Goal: Task Accomplishment & Management: Use online tool/utility

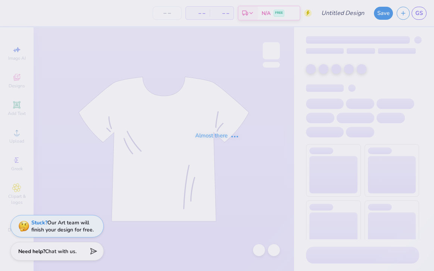
type input "[PERSON_NAME][GEOGRAPHIC_DATA] : [PERSON_NAME]"
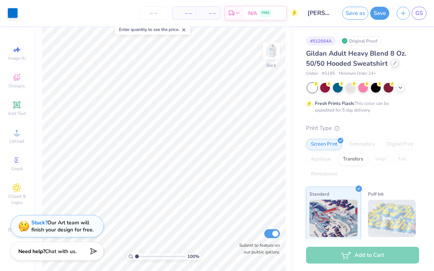
click at [392, 63] on div at bounding box center [395, 63] width 8 height 8
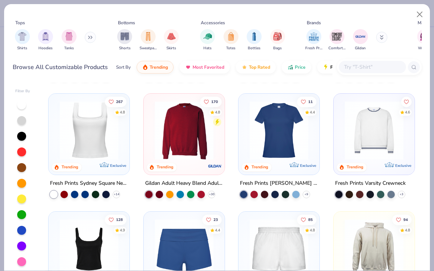
scroll to position [227, 0]
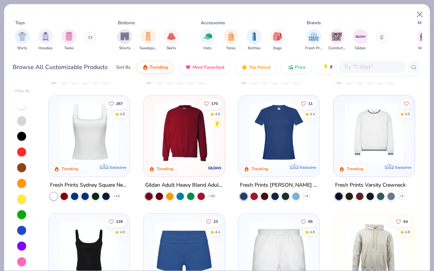
click at [371, 136] on img at bounding box center [374, 132] width 66 height 59
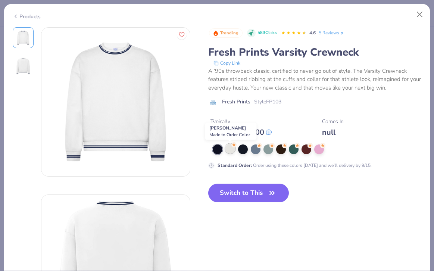
click at [229, 151] on div at bounding box center [230, 149] width 10 height 10
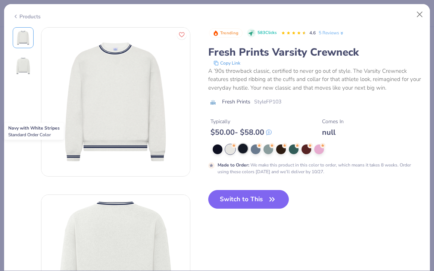
click at [243, 150] on div at bounding box center [243, 149] width 10 height 10
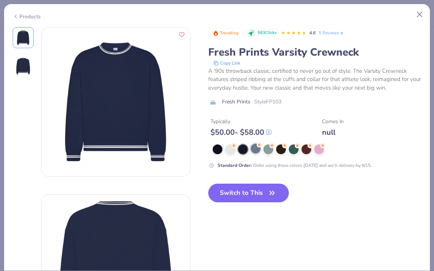
click at [260, 150] on div at bounding box center [256, 149] width 10 height 10
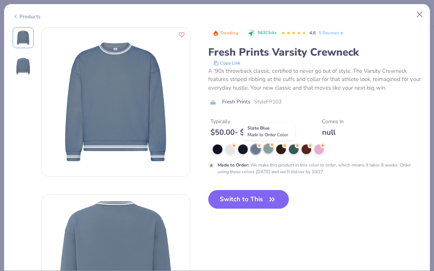
click at [269, 150] on div at bounding box center [269, 149] width 10 height 10
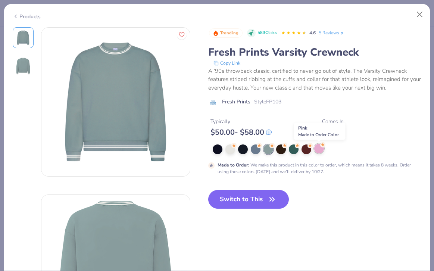
click at [319, 151] on div at bounding box center [319, 149] width 10 height 10
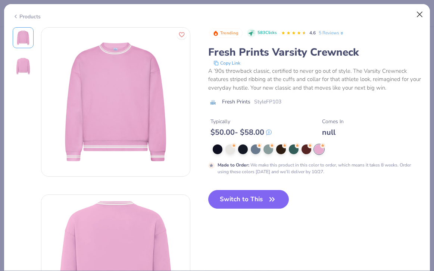
click at [420, 10] on button "Close" at bounding box center [420, 14] width 14 height 14
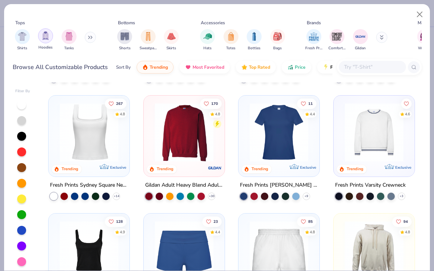
click at [47, 37] on img "filter for Hoodies" at bounding box center [45, 35] width 8 height 9
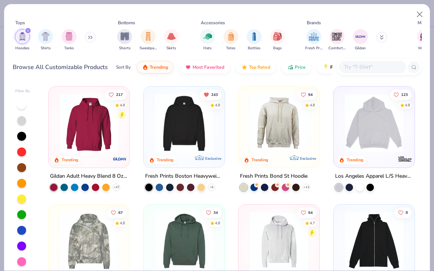
click at [90, 35] on icon at bounding box center [90, 37] width 4 height 4
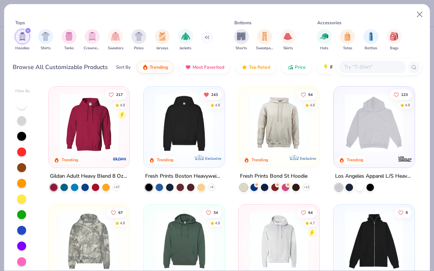
click at [90, 35] on img "filter for Crewnecks" at bounding box center [92, 36] width 8 height 9
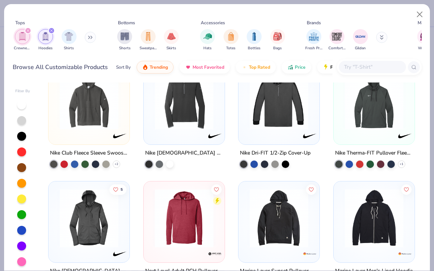
scroll to position [2146, 0]
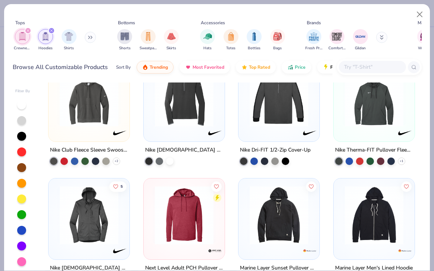
click at [27, 29] on icon "filter for Crewnecks" at bounding box center [28, 30] width 2 height 2
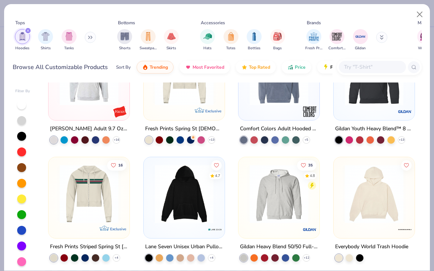
click at [27, 29] on icon "filter for Hoodies" at bounding box center [28, 30] width 2 height 2
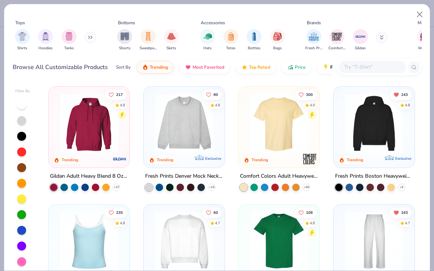
click at [89, 38] on button at bounding box center [90, 37] width 11 height 11
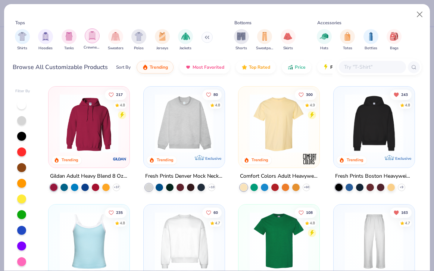
click at [97, 35] on div "filter for Crewnecks" at bounding box center [92, 35] width 15 height 15
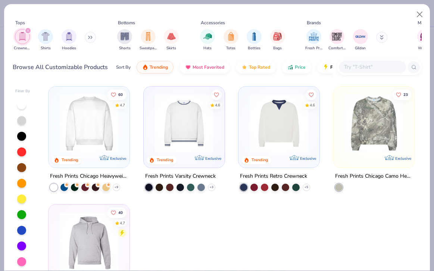
click at [356, 65] on input "text" at bounding box center [371, 67] width 57 height 9
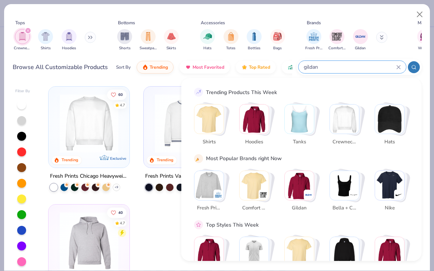
type input "gildan"
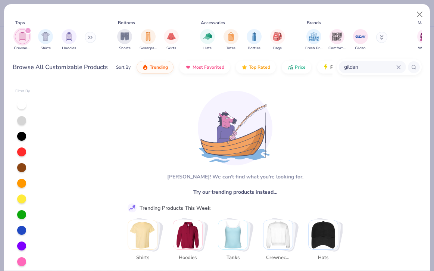
click at [29, 29] on icon "filter for Crewnecks" at bounding box center [28, 30] width 3 height 3
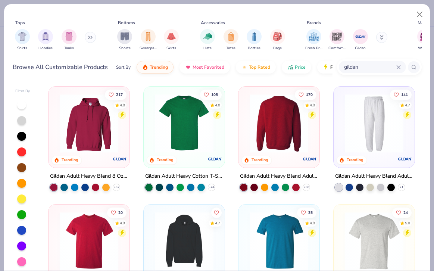
click at [282, 142] on img at bounding box center [279, 123] width 66 height 59
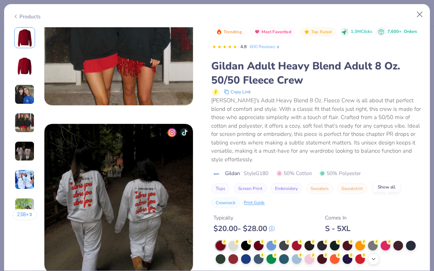
scroll to position [940, 0]
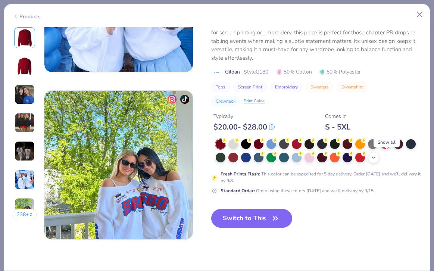
click at [377, 158] on icon at bounding box center [374, 158] width 6 height 6
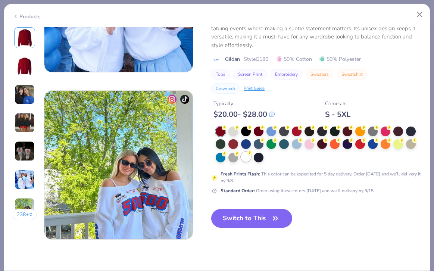
click at [251, 155] on div at bounding box center [246, 157] width 10 height 10
click at [259, 213] on button "Switch to This" at bounding box center [251, 218] width 81 height 19
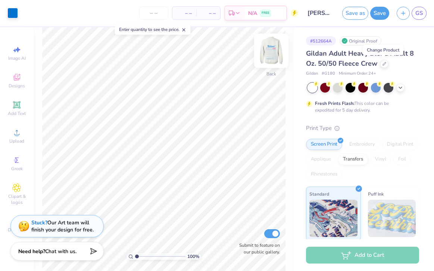
click at [274, 49] on img at bounding box center [271, 51] width 30 height 30
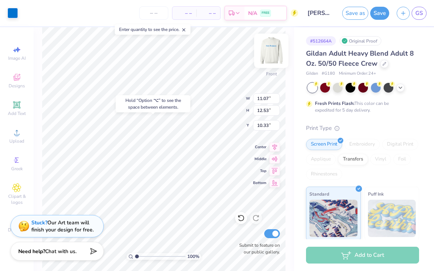
type input "10.04"
click at [240, 221] on icon at bounding box center [241, 218] width 6 height 7
type input "3.58"
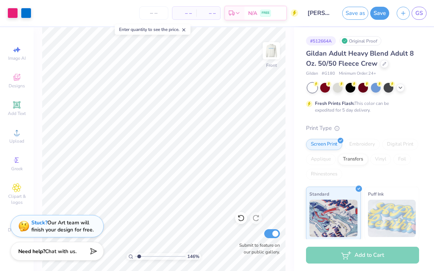
type input "1.46"
click at [139, 255] on input "range" at bounding box center [160, 256] width 50 height 7
type input "3.54"
type input "1.11"
type input "6.56"
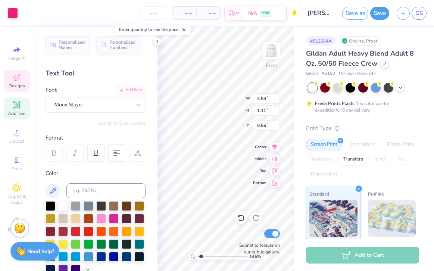
type input "10.97"
type input "6.76"
type input "6.05"
type input "3.54"
type input "1.11"
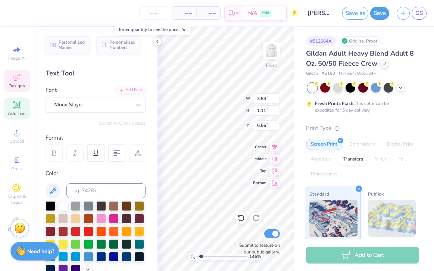
type input "10.60"
type textarea "living for"
click at [156, 41] on icon at bounding box center [158, 41] width 6 height 6
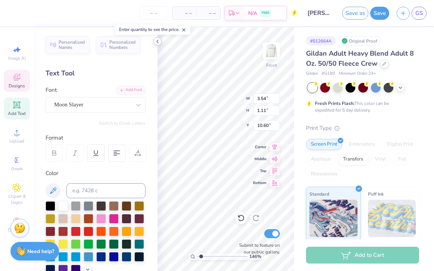
type input "3.48"
type input "0.83"
type input "10.86"
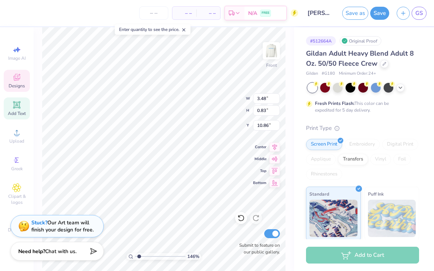
type input "4.71"
type input "1.12"
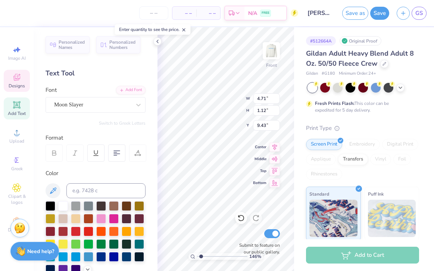
type input "10.55"
type textarea "f"
type textarea "eachother"
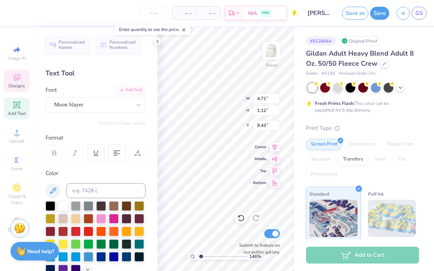
scroll to position [6, 1]
type textarea "f"
type textarea "we live"
type input "4.38"
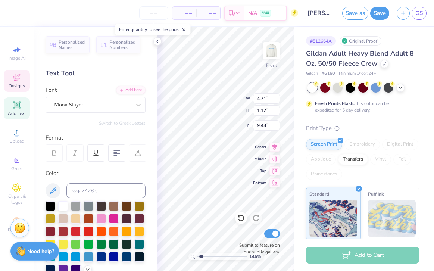
type input "1.10"
type input "10.57"
type textarea "for each"
type input "11.68"
type textarea "f"
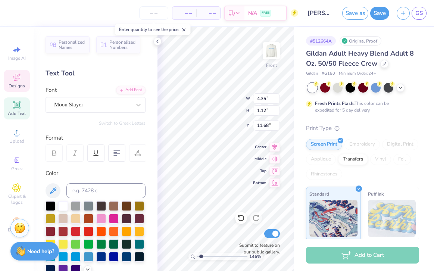
scroll to position [6, 1]
type textarea "other"
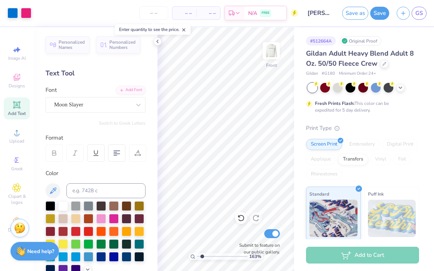
type input "1.63"
click at [202, 256] on input "range" at bounding box center [222, 256] width 50 height 7
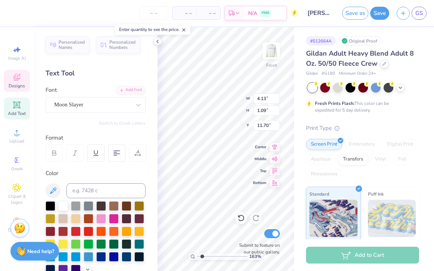
type input "13.84"
type textarea "xoxo,"
type input "15.00"
type textarea ","
type textarea "adpi"
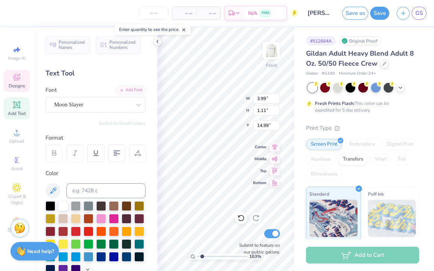
type input "15.20"
type input "13.84"
type input "15.00"
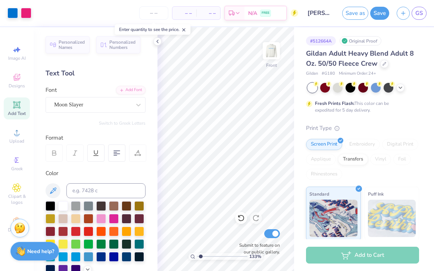
type input "1.48"
click at [201, 256] on input "range" at bounding box center [222, 256] width 50 height 7
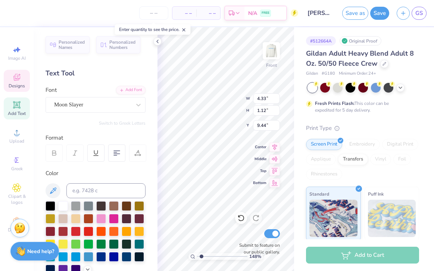
type input "5.05"
type input "1.31"
type input "9.25"
type input "12.16"
type input "4.35"
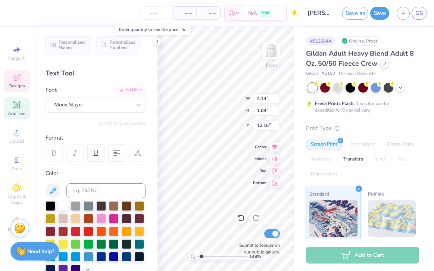
type input "1.12"
type input "10.56"
type input "4.66"
type input "1.20"
type input "10.58"
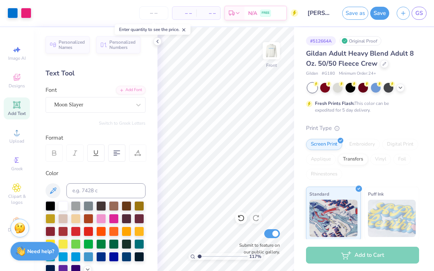
type input "1.17"
click at [200, 257] on input "range" at bounding box center [222, 256] width 50 height 7
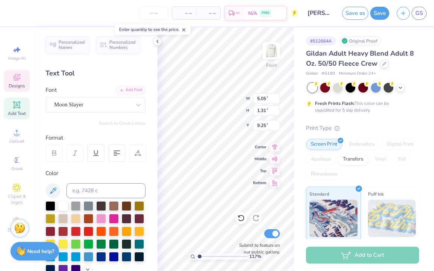
type input "9.32"
type input "4.13"
type input "1.09"
type input "12.16"
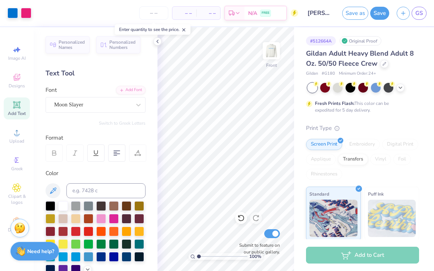
drag, startPoint x: 199, startPoint y: 254, endPoint x: 194, endPoint y: 254, distance: 5.6
type input "1"
click at [194, 254] on div "100 %" at bounding box center [225, 256] width 75 height 7
click at [189, 253] on div "100 %" at bounding box center [226, 149] width 244 height 244
click at [270, 55] on img at bounding box center [271, 51] width 30 height 30
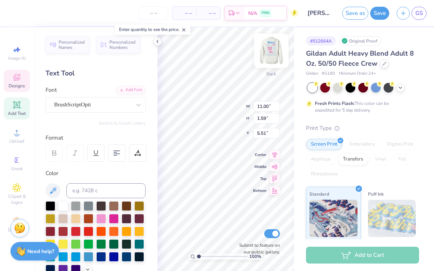
scroll to position [6, 1]
type textarea "D"
type textarea "Alpha Delta Pi"
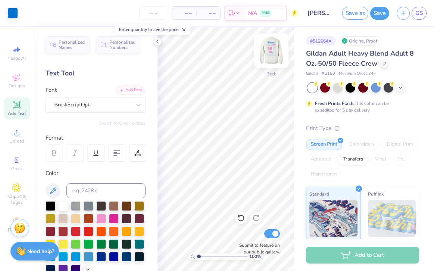
click at [274, 50] on img at bounding box center [271, 51] width 30 height 30
click at [377, 15] on button "Save" at bounding box center [379, 12] width 19 height 13
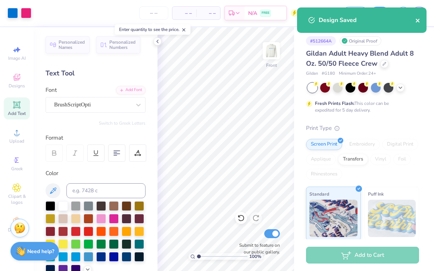
click at [417, 19] on icon "close" at bounding box center [418, 21] width 4 height 4
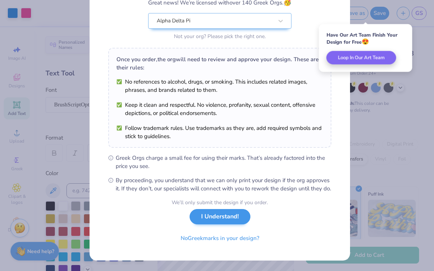
scroll to position [78, 0]
click at [220, 220] on button "I Understand!" at bounding box center [220, 216] width 61 height 15
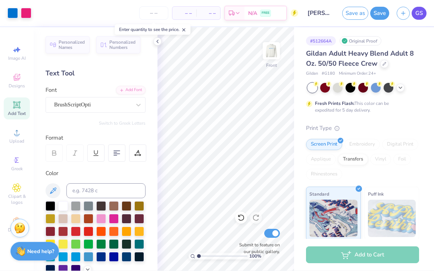
click at [419, 9] on link "GS" at bounding box center [419, 13] width 15 height 13
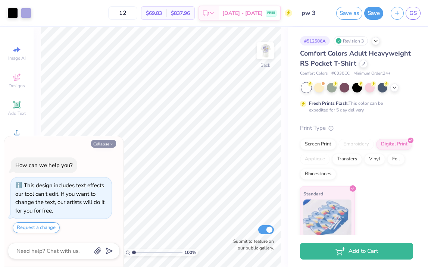
click at [111, 145] on icon "button" at bounding box center [111, 144] width 4 height 4
type textarea "x"
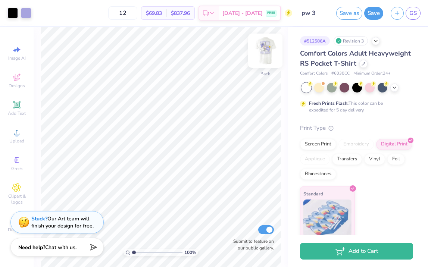
click at [270, 47] on img at bounding box center [265, 51] width 30 height 30
click at [359, 67] on div at bounding box center [363, 63] width 8 height 8
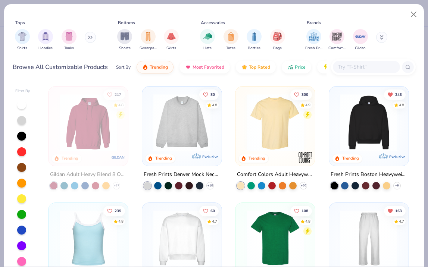
click at [261, 131] on img at bounding box center [275, 122] width 65 height 57
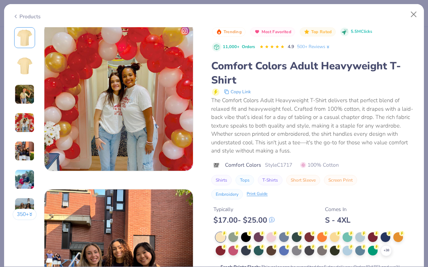
scroll to position [520, 0]
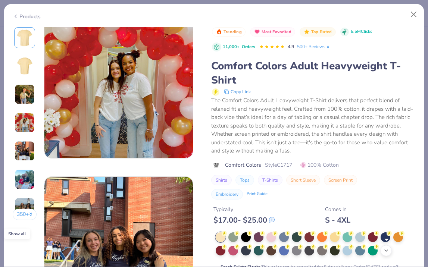
click at [387, 248] on icon at bounding box center [386, 251] width 6 height 6
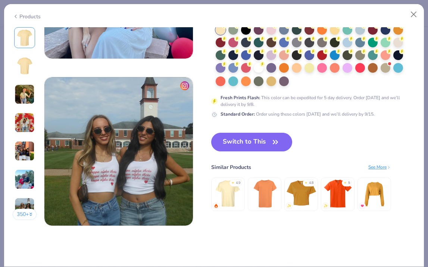
scroll to position [941, 0]
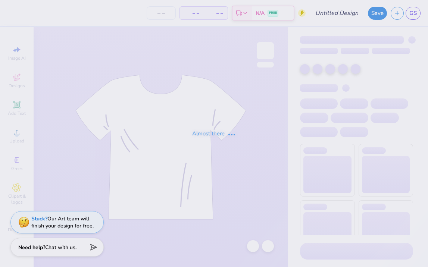
type input "James Madison University : Gracie Simons"
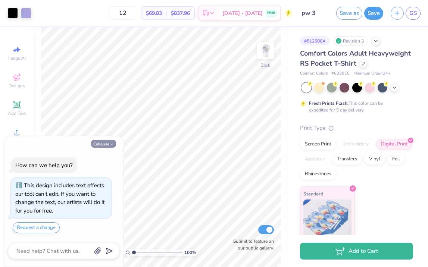
click at [102, 144] on button "Collapse" at bounding box center [103, 144] width 25 height 8
type textarea "x"
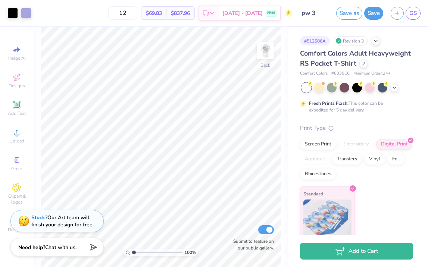
click at [43, 220] on strong "Stuck?" at bounding box center [39, 217] width 16 height 7
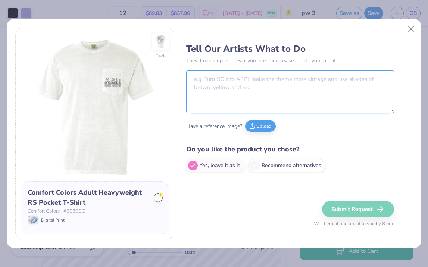
click at [220, 88] on textarea at bounding box center [290, 92] width 208 height 43
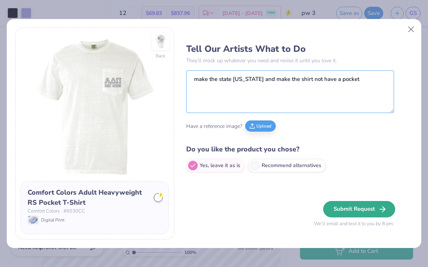
type textarea "make the state virginia and make the shirt not have a pocket"
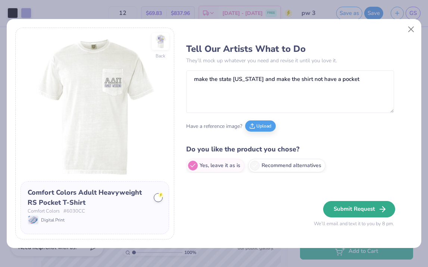
click at [342, 207] on button "Submit Request" at bounding box center [359, 209] width 72 height 16
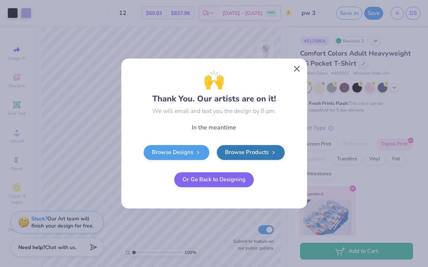
click at [297, 67] on button "Close" at bounding box center [297, 69] width 14 height 14
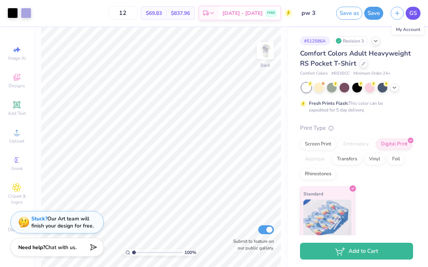
click at [409, 18] on link "GS" at bounding box center [413, 13] width 15 height 13
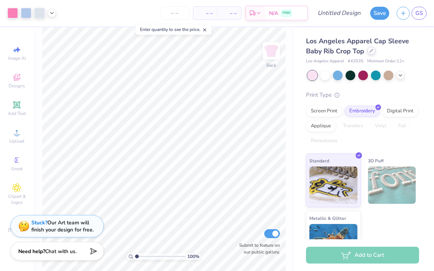
click at [372, 49] on div at bounding box center [371, 51] width 8 height 8
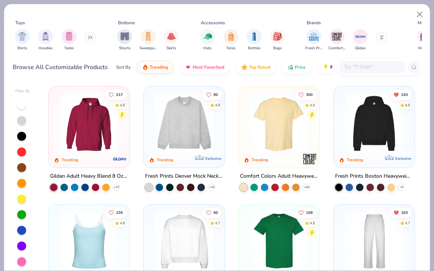
click at [289, 116] on img at bounding box center [279, 123] width 66 height 59
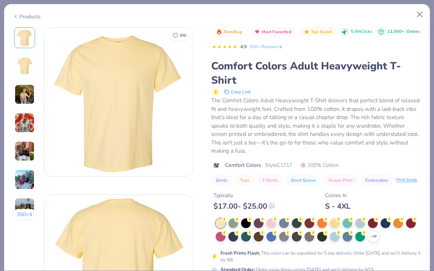
scroll to position [133, 0]
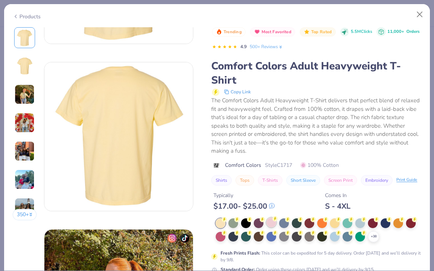
click at [269, 227] on div at bounding box center [271, 223] width 10 height 10
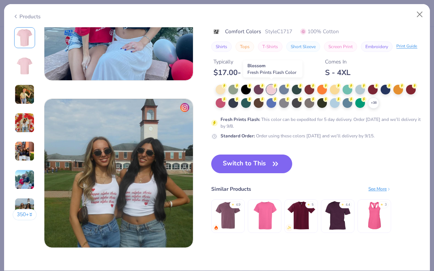
scroll to position [935, 0]
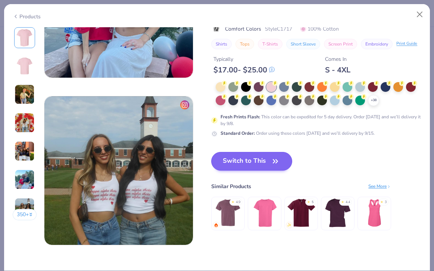
click at [264, 161] on button "Switch to This" at bounding box center [251, 161] width 81 height 19
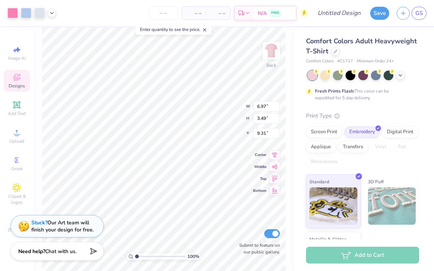
type input "3.00"
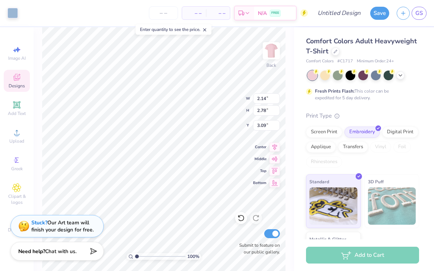
type input "2.53"
type input "3.15"
type input "3.23"
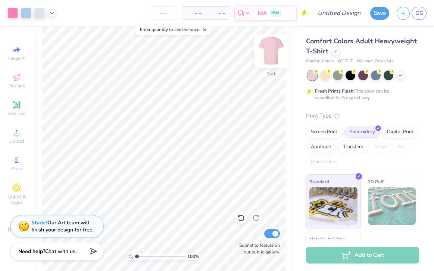
click at [271, 49] on img at bounding box center [271, 51] width 30 height 30
click at [271, 49] on img at bounding box center [271, 50] width 15 height 15
click at [41, 219] on strong "Stuck?" at bounding box center [39, 221] width 16 height 7
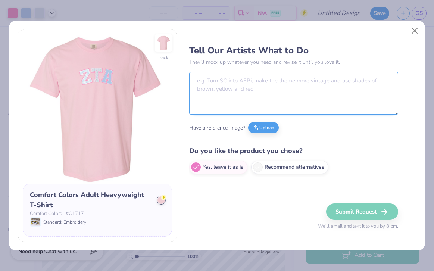
click at [216, 97] on textarea at bounding box center [293, 93] width 209 height 43
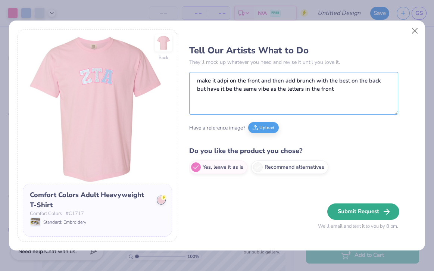
type textarea "make it adpi on the front and then add brunch with the best on the back but hav…"
click at [347, 209] on button "Submit Request" at bounding box center [363, 211] width 72 height 16
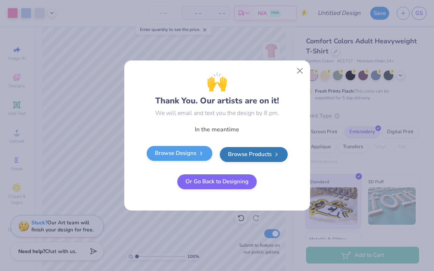
click at [184, 155] on link "Browse Designs" at bounding box center [180, 153] width 66 height 15
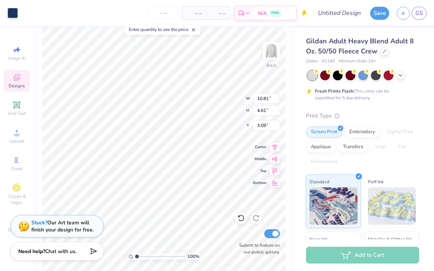
click at [16, 81] on icon at bounding box center [16, 77] width 9 height 9
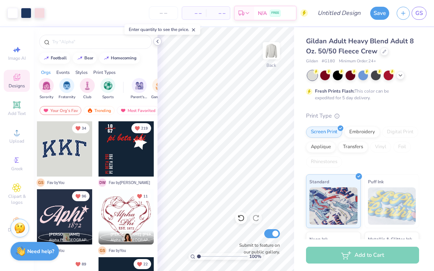
click at [159, 44] on icon at bounding box center [158, 41] width 6 height 6
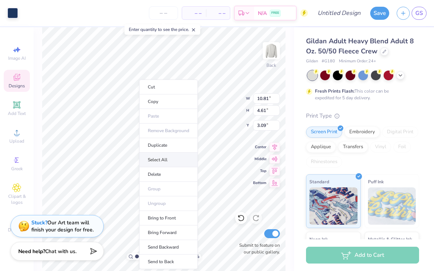
click at [155, 165] on li "Select All" at bounding box center [168, 160] width 59 height 15
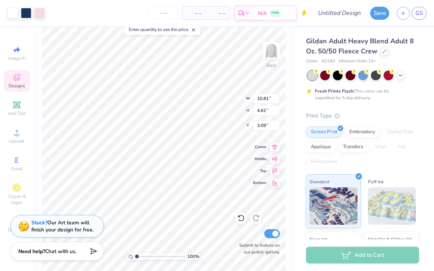
type input "11.00"
type input "4.83"
type input "3.00"
click at [11, 78] on div "Designs" at bounding box center [17, 81] width 26 height 22
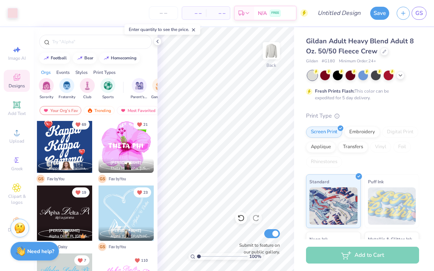
scroll to position [648, 0]
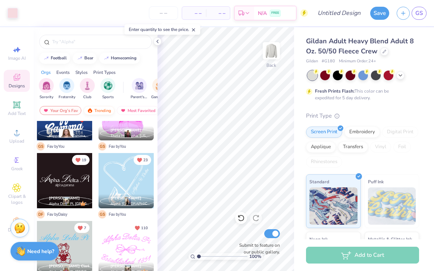
click at [97, 110] on div "Trending" at bounding box center [99, 110] width 31 height 9
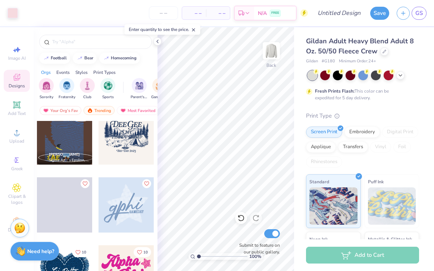
scroll to position [2637, 0]
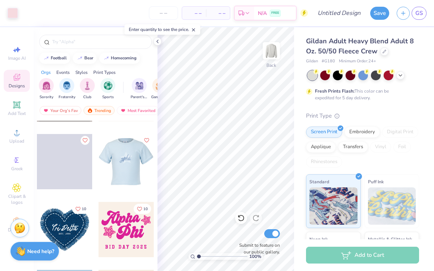
click at [128, 156] on div at bounding box center [126, 161] width 55 height 55
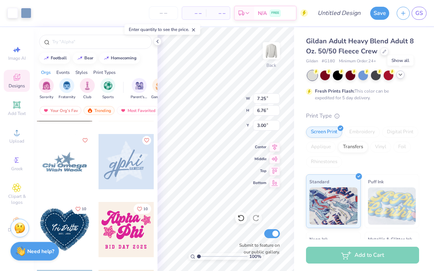
click at [398, 74] on icon at bounding box center [401, 75] width 6 height 6
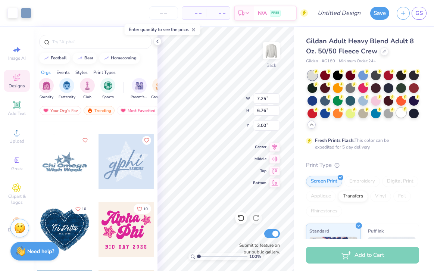
click at [396, 118] on div at bounding box center [401, 113] width 10 height 10
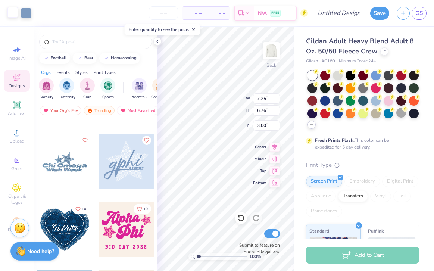
click at [11, 13] on div at bounding box center [12, 12] width 10 height 10
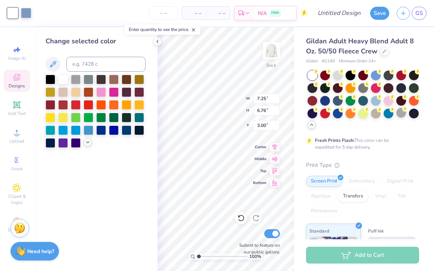
click at [85, 143] on icon at bounding box center [88, 142] width 6 height 6
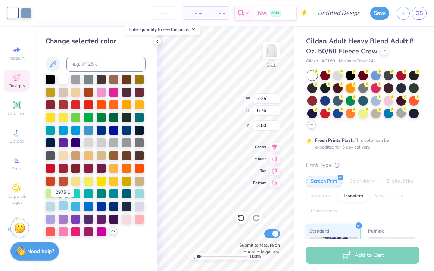
click at [60, 209] on div at bounding box center [63, 206] width 10 height 10
click at [159, 41] on icon at bounding box center [158, 41] width 6 height 6
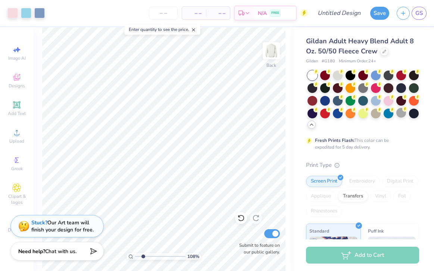
type input "2.29"
drag, startPoint x: 137, startPoint y: 256, endPoint x: 143, endPoint y: 256, distance: 6.0
click at [143, 256] on input "range" at bounding box center [160, 256] width 50 height 7
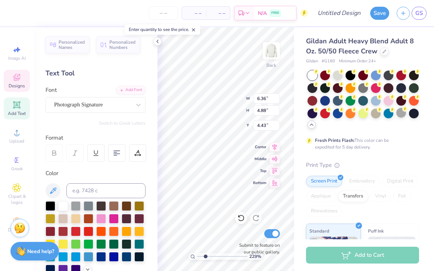
scroll to position [6, 1]
type textarea "adpi"
type input "4.23"
type textarea "chapter retreat"
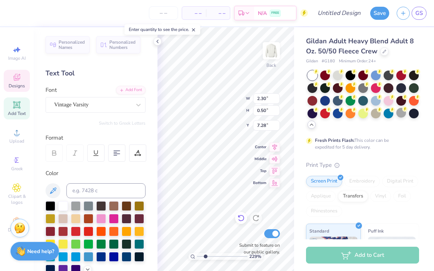
click at [239, 223] on div at bounding box center [241, 218] width 12 height 12
type textarea "chapter"
type input "7.91"
type textarea "retreat"
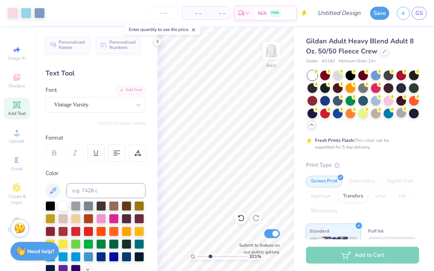
type input "3.21"
drag, startPoint x: 204, startPoint y: 256, endPoint x: 210, endPoint y: 254, distance: 6.3
click at [210, 253] on input "range" at bounding box center [222, 256] width 50 height 7
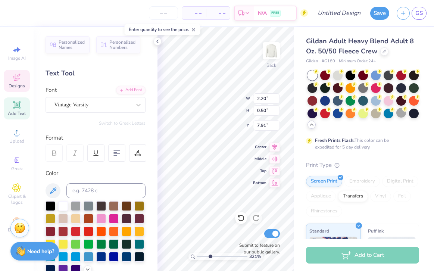
type input "1.97"
type input "0.44"
type input "7.95"
type input "7.86"
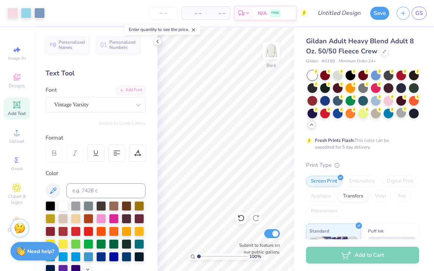
drag, startPoint x: 211, startPoint y: 255, endPoint x: 198, endPoint y: 254, distance: 13.1
type input "1"
click at [198, 254] on input "range" at bounding box center [222, 256] width 50 height 7
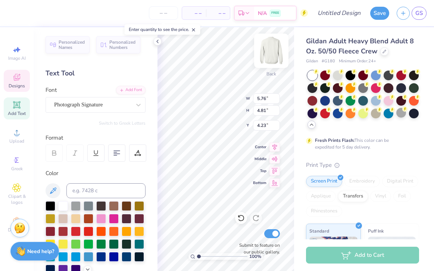
click at [274, 50] on img at bounding box center [271, 51] width 30 height 30
type textarea "brunch"
type input "4.25"
type textarea "b"
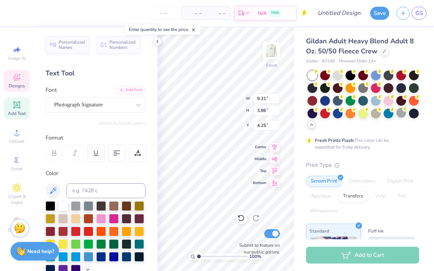
type textarea "with"
type input "7.54"
type textarea "the best"
type input "4.12"
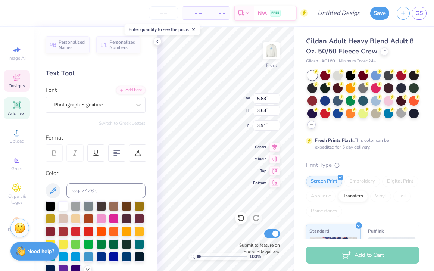
type input "2.57"
type input "4.25"
type input "6.81"
click at [196, 256] on div "100 %" at bounding box center [225, 256] width 75 height 7
type input "1.67"
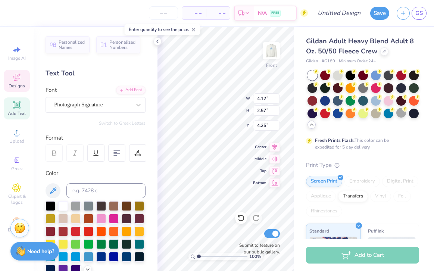
type input "3.31"
type input "9.31"
type input "3.86"
type input "1.67"
type input "7.68"
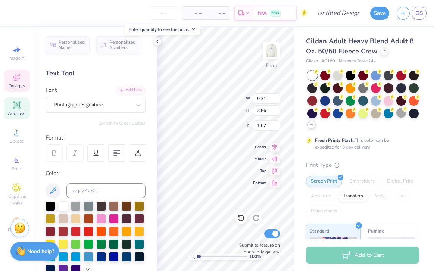
type input "3.18"
type input "2.35"
type input "2.03"
type input "4.60"
type input "11.93"
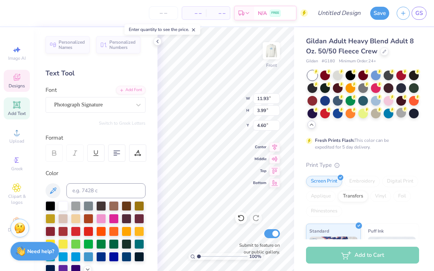
type input "3.99"
type input "4.84"
type input "4.30"
drag, startPoint x: 199, startPoint y: 256, endPoint x: 185, endPoint y: 254, distance: 13.9
type input "1"
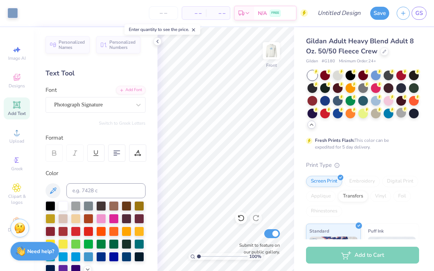
click at [185, 254] on div "100 %" at bounding box center [226, 149] width 244 height 244
type input "9.26"
type textarea "t"
type textarea "xoxo,"
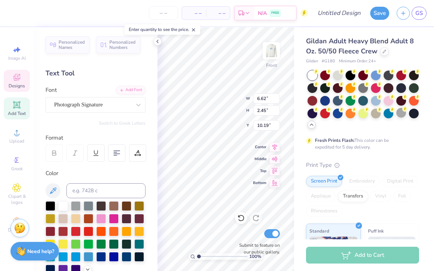
type input "16.29"
type input "18.74"
type textarea ","
type textarea "adpi"
type input "17.51"
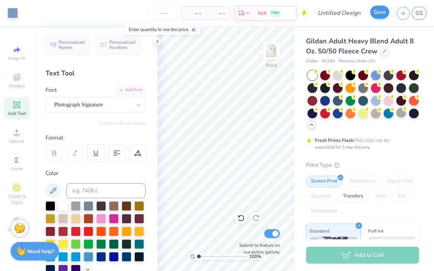
click at [374, 18] on button "Save" at bounding box center [379, 12] width 19 height 13
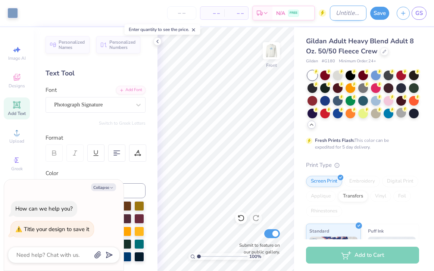
type textarea "x"
click at [345, 10] on input "Design Title" at bounding box center [348, 13] width 37 height 15
type input "b"
type textarea "x"
type input "br"
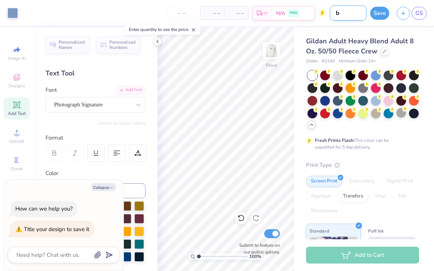
type textarea "x"
type input "bru"
type textarea "x"
type input "brun"
type textarea "x"
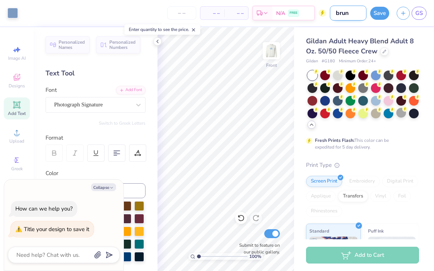
type input "brunc"
type textarea "x"
type input "brunch"
type textarea "x"
type input "brunch"
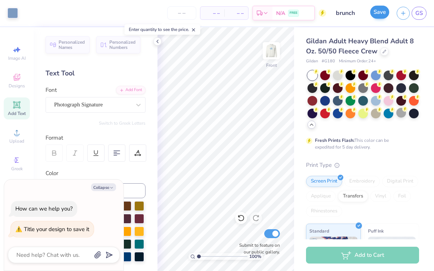
click at [379, 16] on button "Save" at bounding box center [379, 12] width 19 height 13
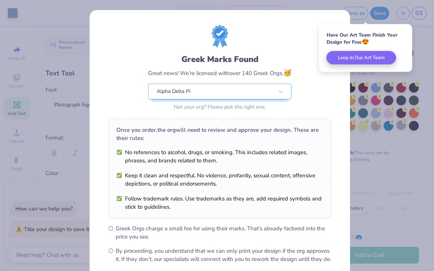
scroll to position [65, 0]
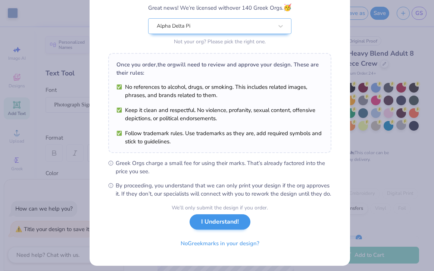
click at [226, 229] on button "I Understand!" at bounding box center [220, 221] width 61 height 15
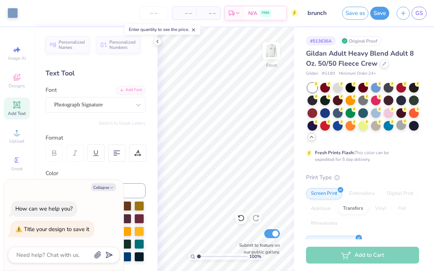
scroll to position [0, 0]
click at [384, 16] on button "Save" at bounding box center [379, 12] width 19 height 13
type textarea "x"
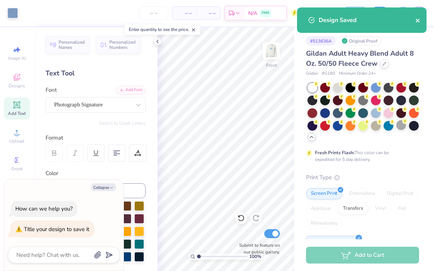
click at [417, 17] on button "close" at bounding box center [417, 20] width 5 height 9
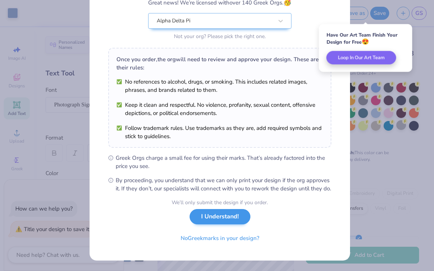
scroll to position [78, 0]
click at [215, 215] on button "I Understand!" at bounding box center [220, 216] width 61 height 15
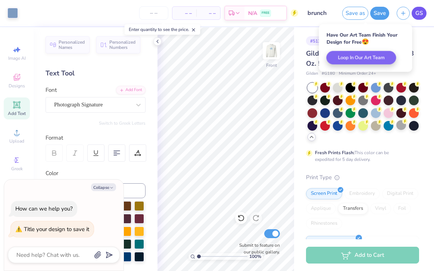
click at [419, 12] on span "GS" at bounding box center [418, 13] width 7 height 9
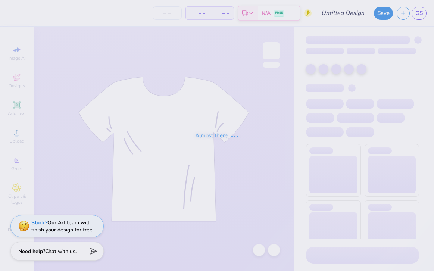
type input "brunch"
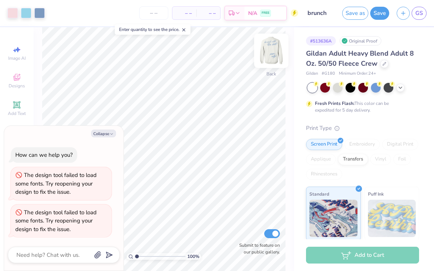
click at [274, 47] on img at bounding box center [271, 51] width 30 height 30
click at [109, 134] on button "Collapse" at bounding box center [103, 134] width 25 height 8
type textarea "x"
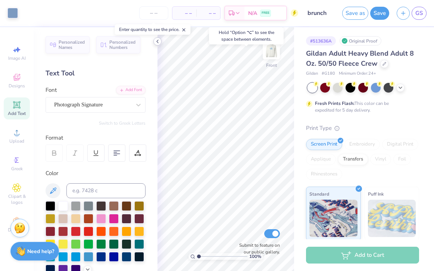
click at [157, 43] on icon at bounding box center [158, 41] width 6 height 6
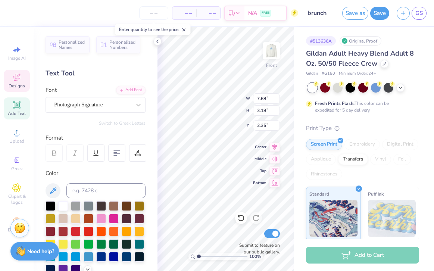
type input "1.11"
type input "0.76"
type input "3.32"
click at [156, 42] on icon at bounding box center [158, 41] width 6 height 6
type input "9.26"
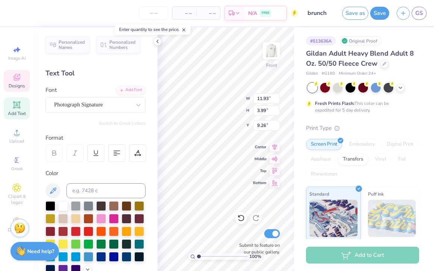
type input "7.68"
type input "3.18"
type input "3.00"
type input "6.69"
type input "7.68"
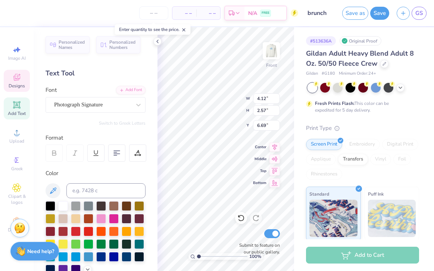
type input "3.18"
type input "3.51"
type input "7.09"
type input "3.90"
click at [158, 43] on polyline at bounding box center [157, 41] width 1 height 3
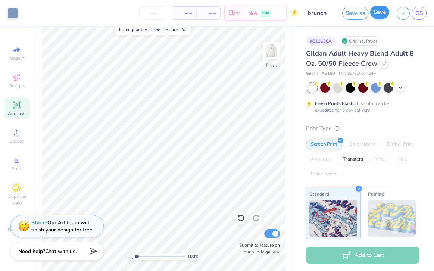
click at [378, 14] on button "Save" at bounding box center [379, 12] width 19 height 13
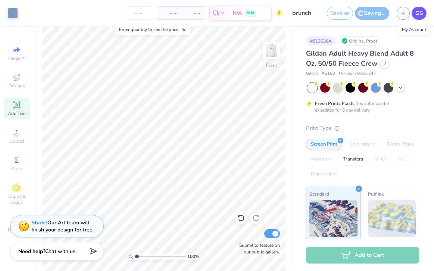
click at [418, 13] on span "GS" at bounding box center [418, 13] width 7 height 9
